Goal: Task Accomplishment & Management: Manage account settings

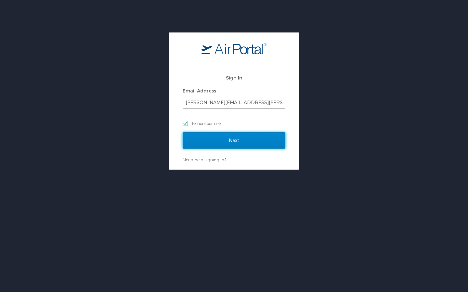
click at [254, 143] on input "Next" at bounding box center [234, 141] width 103 height 16
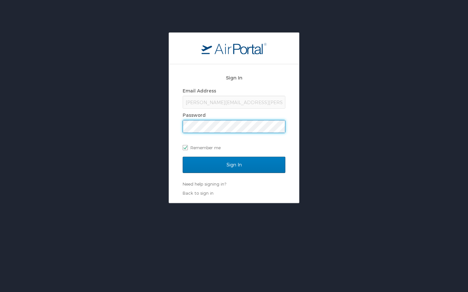
click at [227, 176] on div "Sign In" at bounding box center [234, 169] width 103 height 24
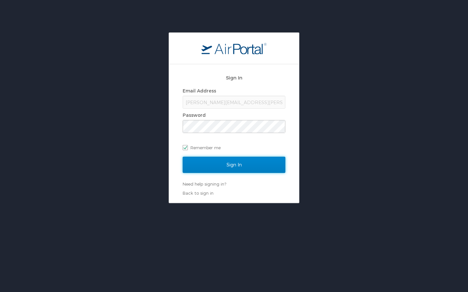
click at [227, 168] on input "Sign In" at bounding box center [234, 165] width 103 height 16
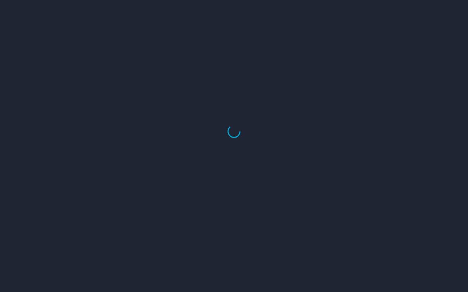
select select "US"
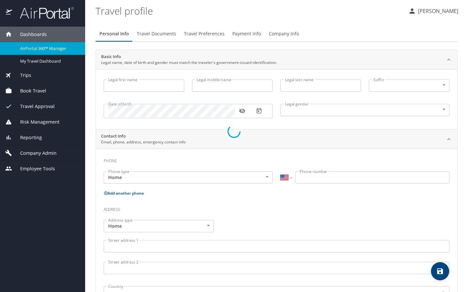
type input "Jennifer"
type input "Patricia Jessie"
type input "Cook"
type input "Undisclosed"
type input "Patricia"
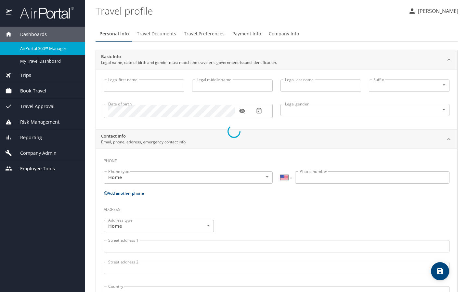
type input "Cook"
type input "(425) 890-1927"
type input "patricia.cook@outlook.com"
select select "US"
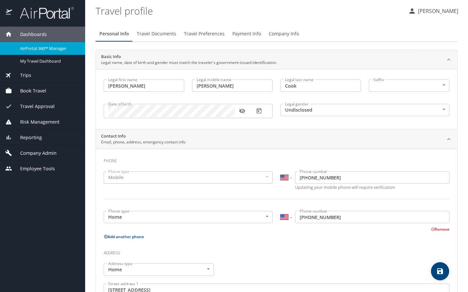
click at [41, 152] on span "Company Admin" at bounding box center [34, 153] width 45 height 7
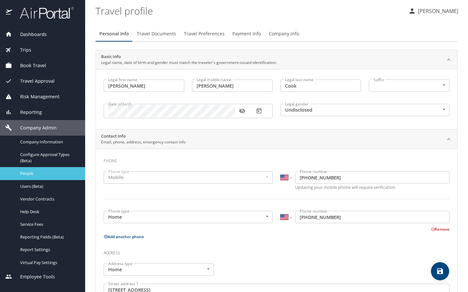
click at [41, 170] on div "People" at bounding box center [42, 173] width 75 height 7
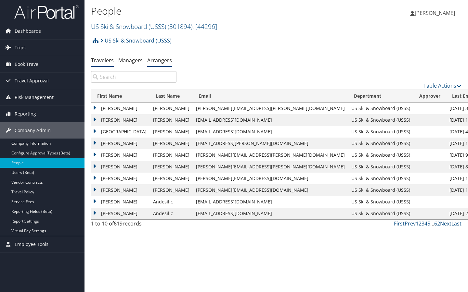
click at [159, 64] on li "Arrangers" at bounding box center [159, 61] width 25 height 12
click at [140, 78] on input "search" at bounding box center [133, 77] width 85 height 12
click at [159, 58] on link "Arrangers" at bounding box center [159, 60] width 25 height 7
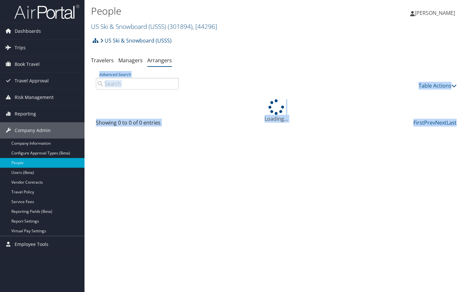
click at [144, 88] on input "Advanced Search" at bounding box center [137, 84] width 83 height 12
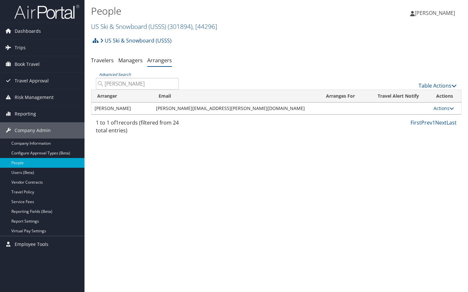
type input "[PERSON_NAME]"
click at [446, 105] on td "Actions View Profile View Group Edit Delete" at bounding box center [445, 109] width 31 height 12
click at [446, 106] on link "Actions" at bounding box center [443, 108] width 20 height 6
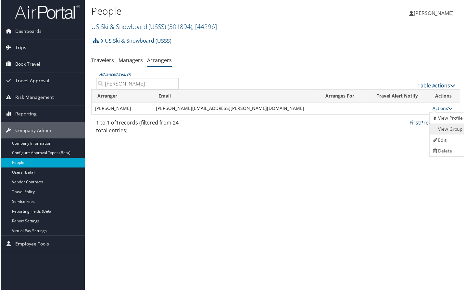
click at [447, 128] on link "View Group" at bounding box center [449, 129] width 36 height 11
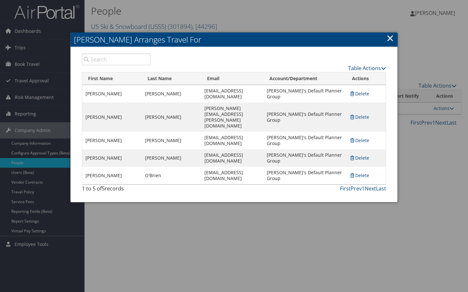
click at [360, 97] on link "Delete" at bounding box center [359, 94] width 20 height 6
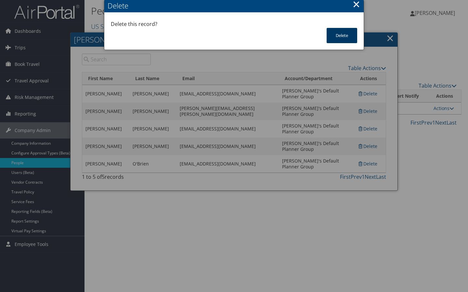
click at [344, 39] on button "Delete" at bounding box center [341, 35] width 31 height 15
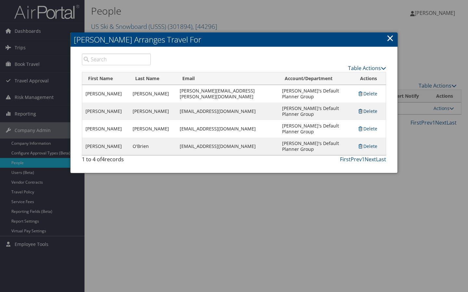
click at [365, 108] on link "Delete" at bounding box center [367, 111] width 20 height 6
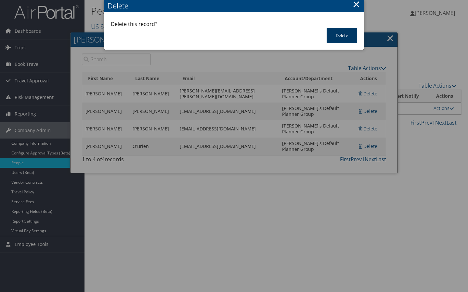
click at [348, 37] on button "Delete" at bounding box center [341, 35] width 31 height 15
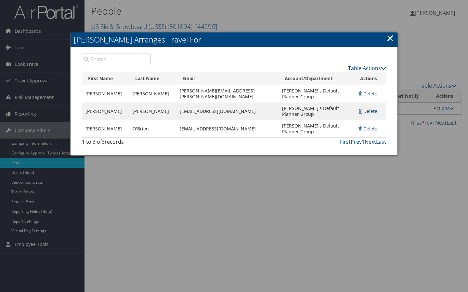
click at [362, 91] on link "Delete" at bounding box center [367, 94] width 20 height 6
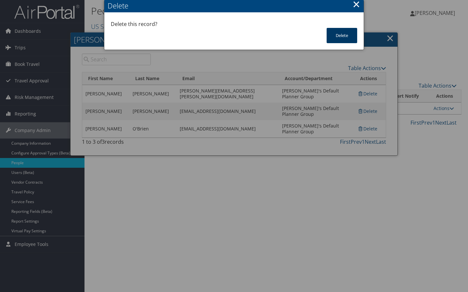
click at [333, 40] on button "Delete" at bounding box center [341, 35] width 31 height 15
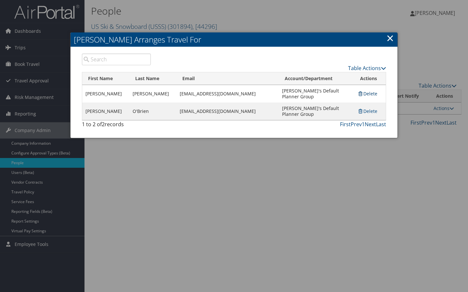
click at [369, 91] on link "Delete" at bounding box center [367, 94] width 20 height 6
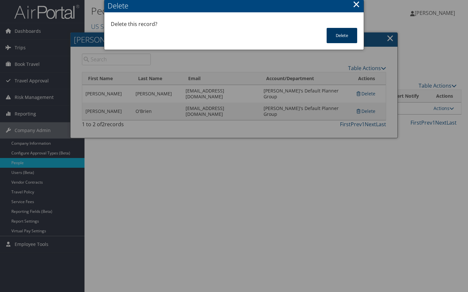
click at [342, 42] on button "Delete" at bounding box center [341, 35] width 31 height 15
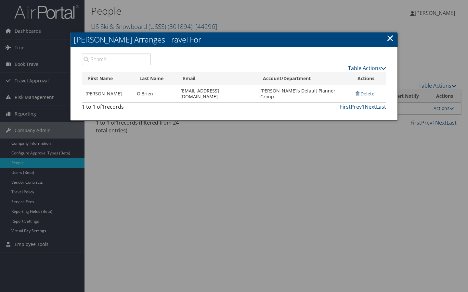
click at [367, 91] on link "Delete" at bounding box center [365, 94] width 20 height 6
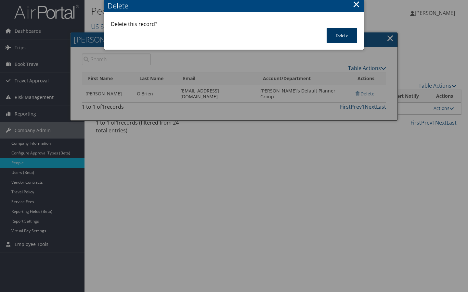
click at [349, 36] on button "Delete" at bounding box center [341, 35] width 31 height 15
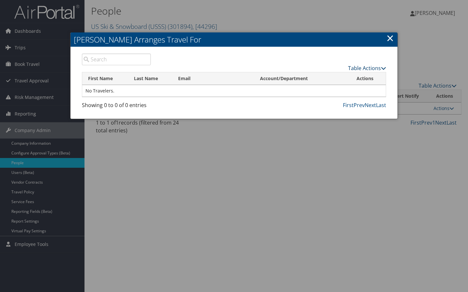
click at [376, 68] on link "Table Actions" at bounding box center [367, 68] width 38 height 7
click at [357, 74] on link "Add A Traveler" at bounding box center [342, 78] width 85 height 11
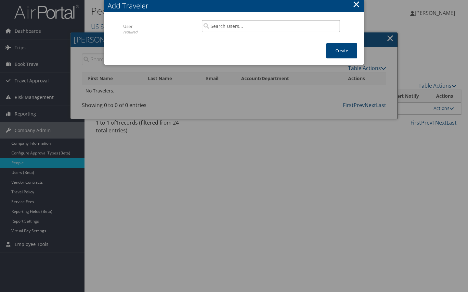
click at [269, 21] on input "search" at bounding box center [271, 26] width 138 height 12
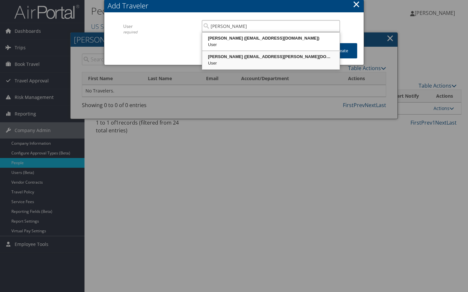
click at [252, 60] on div "User" at bounding box center [270, 63] width 135 height 6
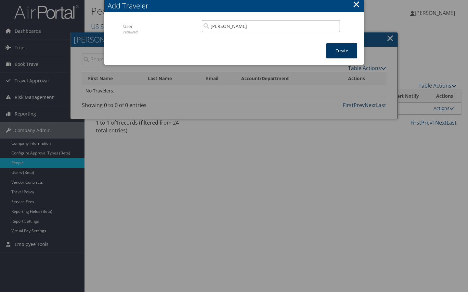
type input "[PERSON_NAME]"
click at [328, 52] on button "Create" at bounding box center [341, 50] width 31 height 15
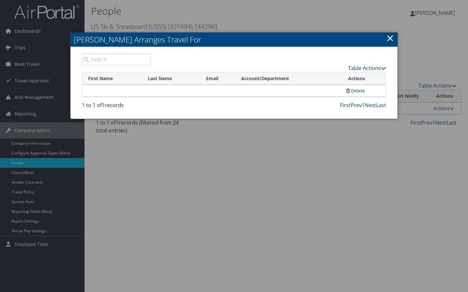
click at [368, 66] on link "Table Actions" at bounding box center [367, 68] width 38 height 7
click at [361, 79] on link "Add A Traveler" at bounding box center [342, 78] width 85 height 11
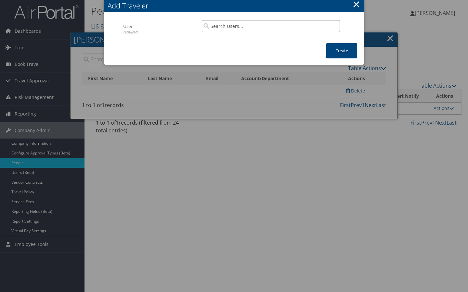
click at [292, 25] on input "search" at bounding box center [271, 26] width 138 height 12
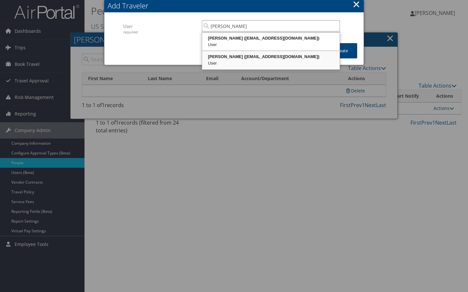
click at [260, 56] on div "[PERSON_NAME] ([EMAIL_ADDRESS][DOMAIN_NAME])" at bounding box center [270, 57] width 135 height 6
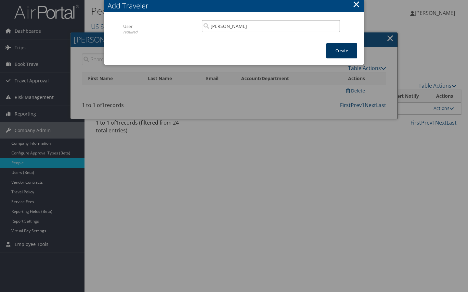
type input "[PERSON_NAME]"
click at [336, 55] on button "Create" at bounding box center [341, 50] width 31 height 15
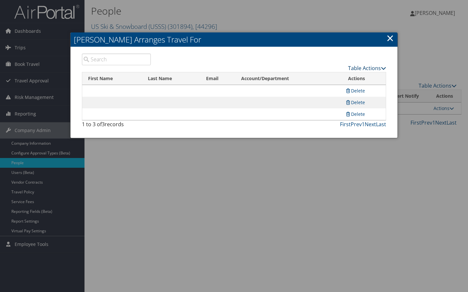
click at [369, 69] on link "Table Actions" at bounding box center [367, 68] width 38 height 7
click at [346, 75] on link "Add A Traveler" at bounding box center [342, 78] width 85 height 11
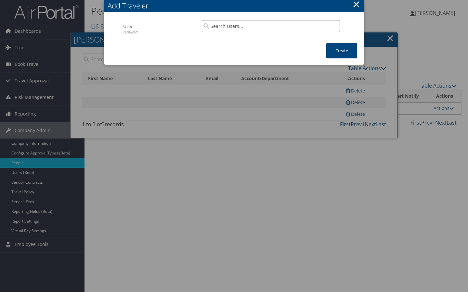
click at [249, 27] on input "search" at bounding box center [271, 26] width 138 height 12
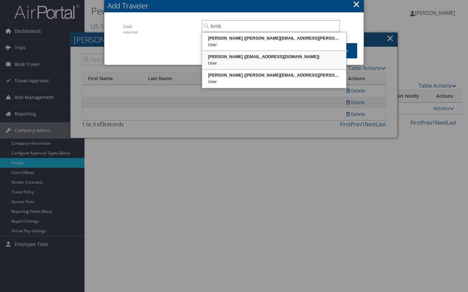
click at [224, 80] on div "User" at bounding box center [274, 82] width 142 height 6
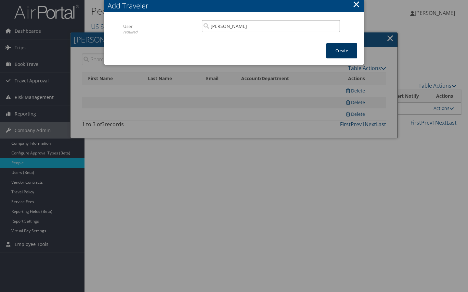
type input "[PERSON_NAME]"
click at [345, 53] on button "Create" at bounding box center [341, 50] width 31 height 15
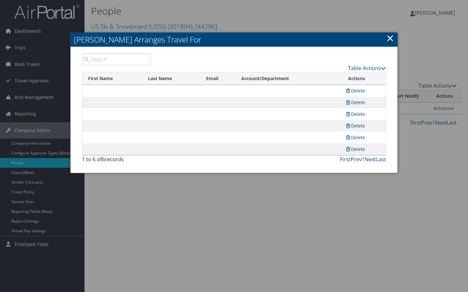
click at [388, 39] on link "×" at bounding box center [389, 38] width 7 height 13
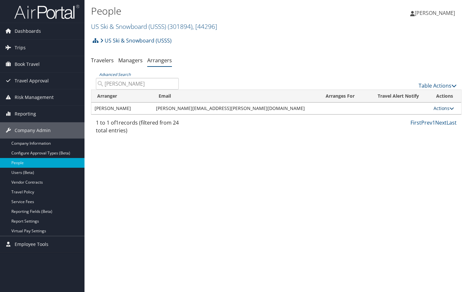
click at [445, 108] on link "Actions" at bounding box center [443, 108] width 20 height 6
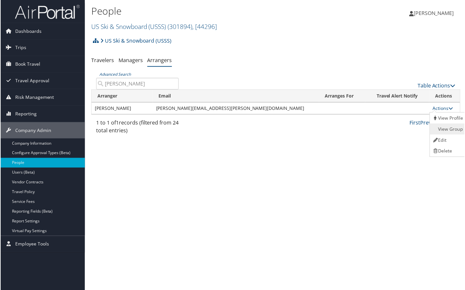
click at [448, 127] on link "View Group" at bounding box center [449, 129] width 36 height 11
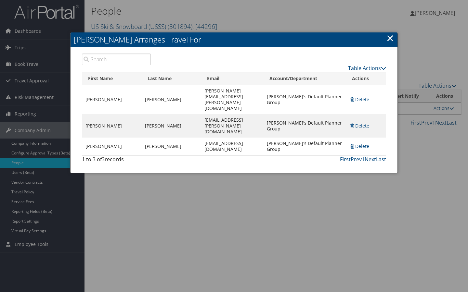
click at [391, 37] on link "×" at bounding box center [389, 38] width 7 height 13
